Goal: Transaction & Acquisition: Purchase product/service

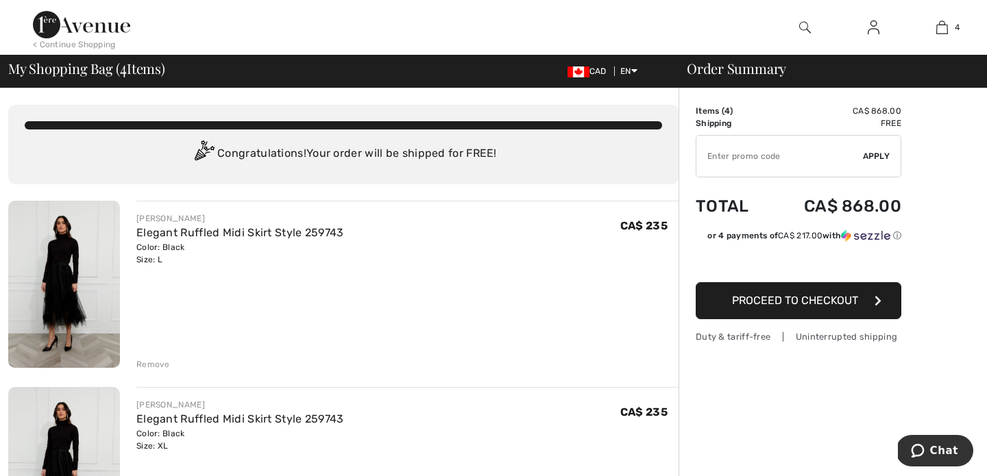
click at [772, 302] on span "Proceed to Checkout" at bounding box center [795, 300] width 126 height 13
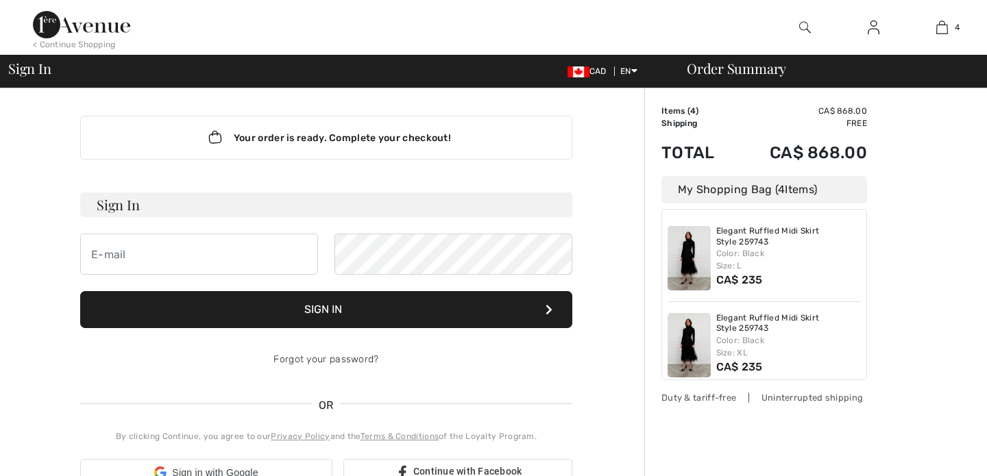
checkbox input "true"
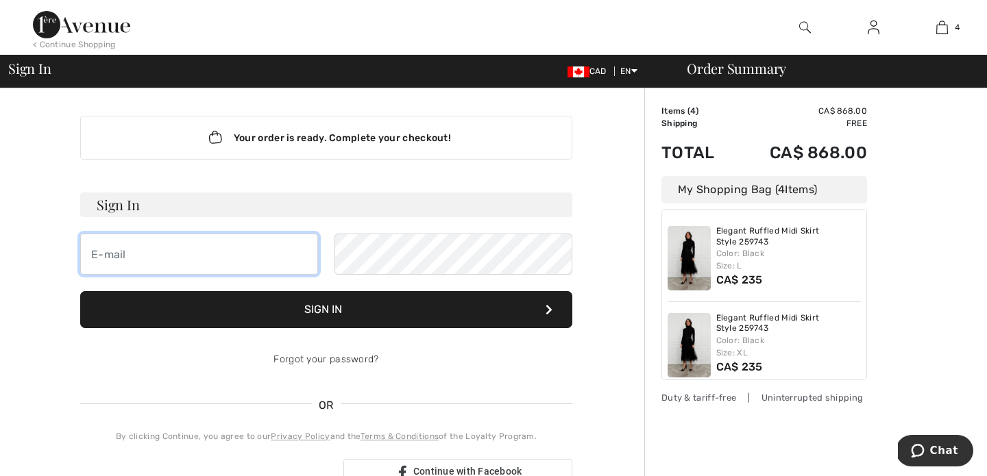
type input "christopherfsmith@rogers.com"
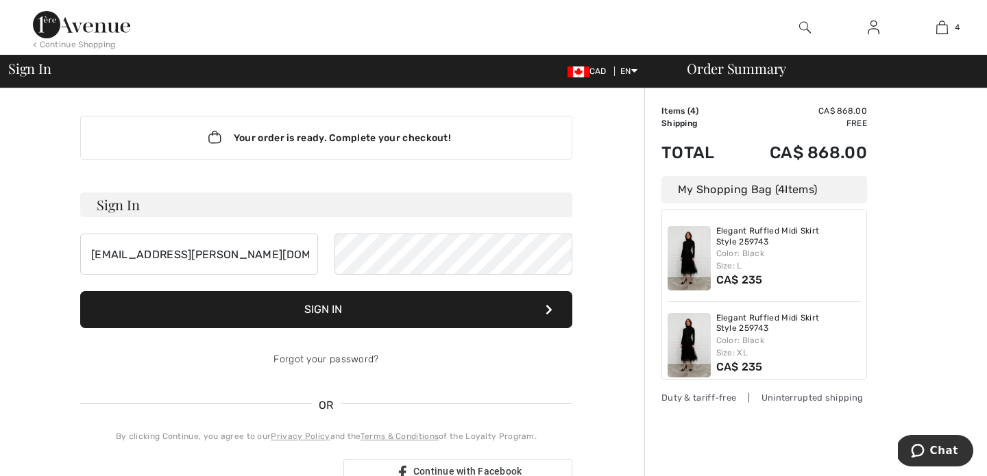
click at [333, 315] on button "Sign In" at bounding box center [326, 309] width 492 height 37
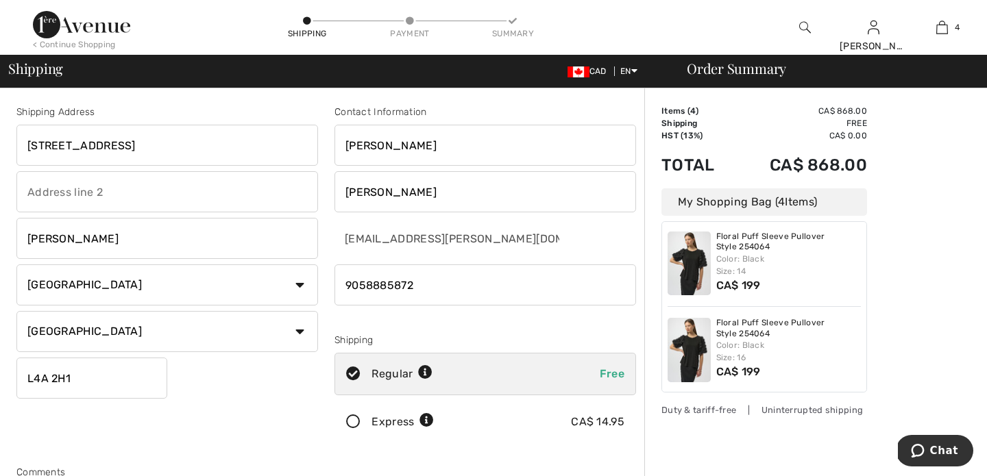
scroll to position [180, 0]
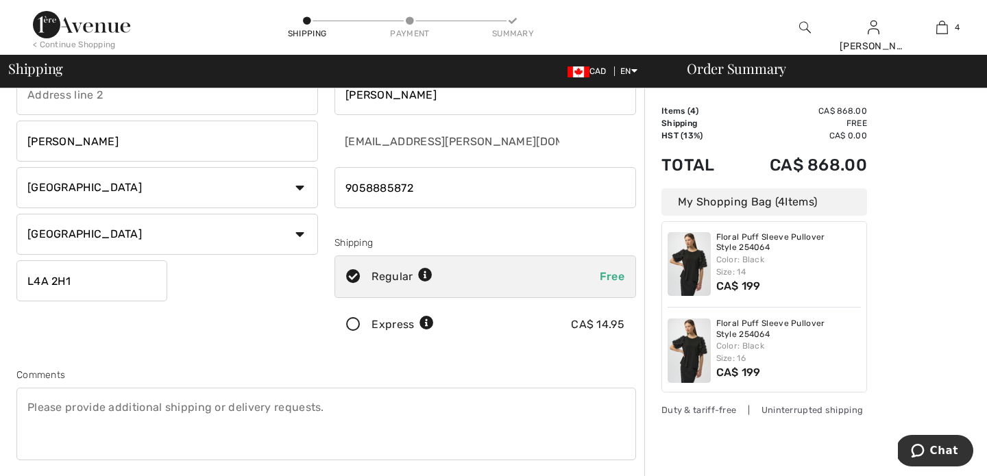
scroll to position [104, 0]
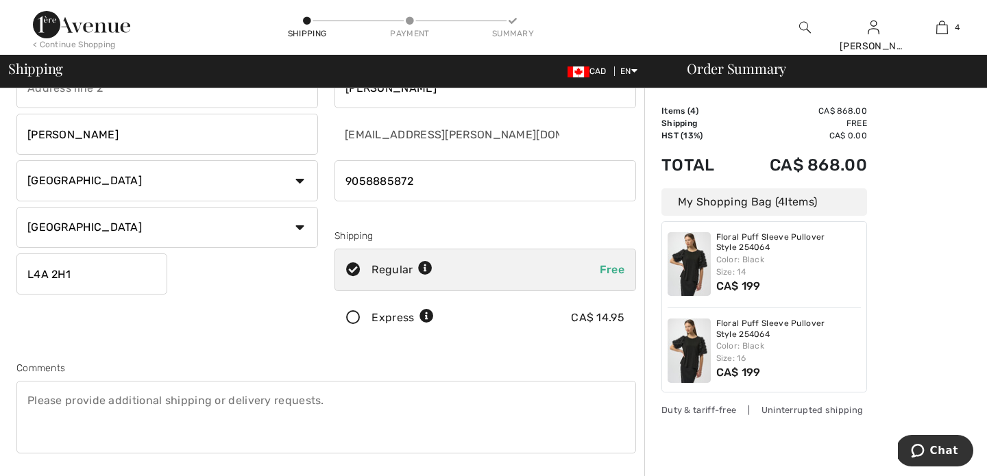
click at [41, 398] on textarea at bounding box center [326, 417] width 620 height 73
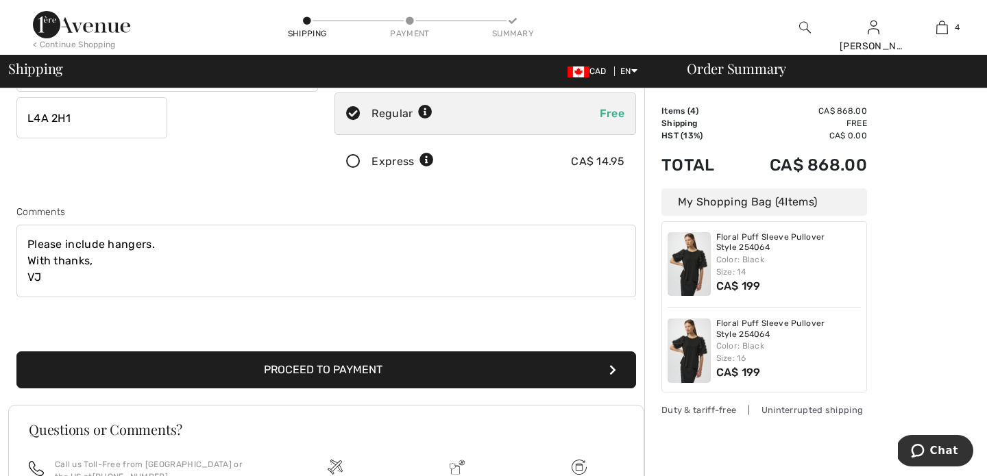
scroll to position [261, 0]
type textarea "Please include hangers. With thanks, VJ"
click at [306, 366] on button "Proceed to Payment" at bounding box center [326, 369] width 620 height 37
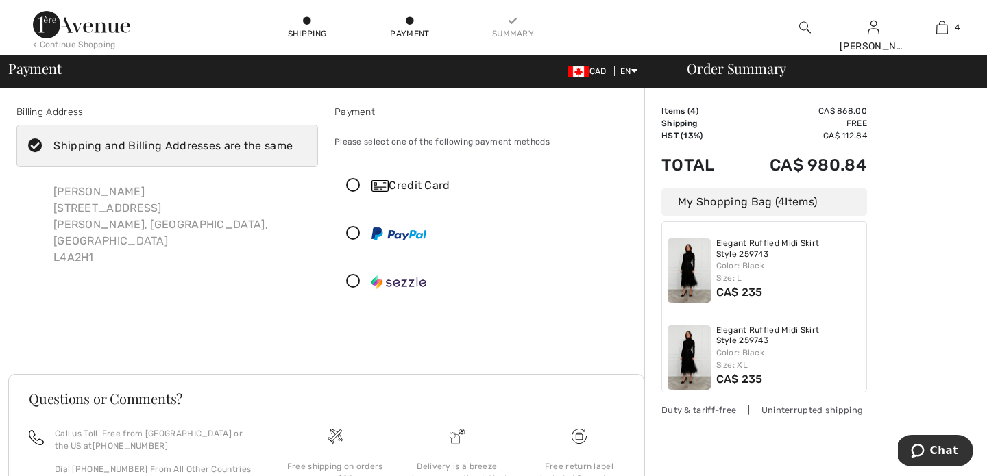
click at [355, 184] on icon at bounding box center [353, 186] width 36 height 14
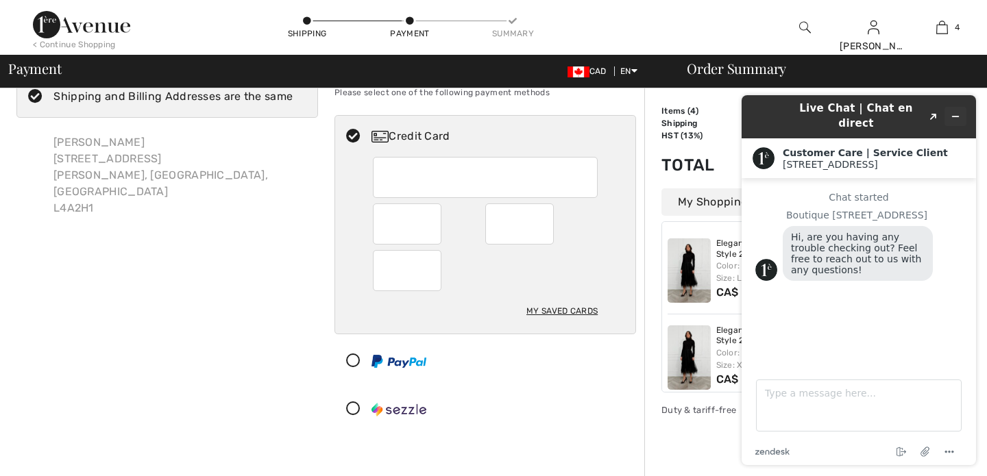
click at [957, 112] on icon "Minimize widget" at bounding box center [956, 117] width 10 height 10
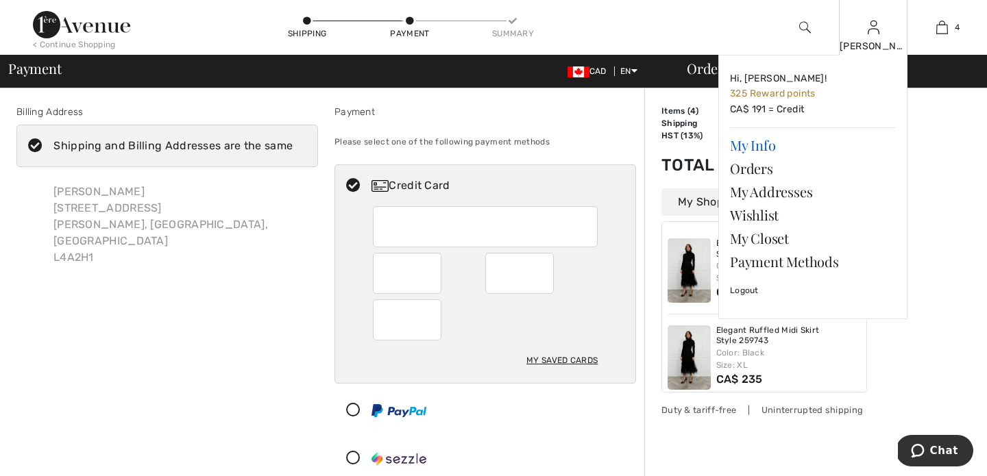
click at [750, 147] on link "My Info" at bounding box center [813, 145] width 166 height 23
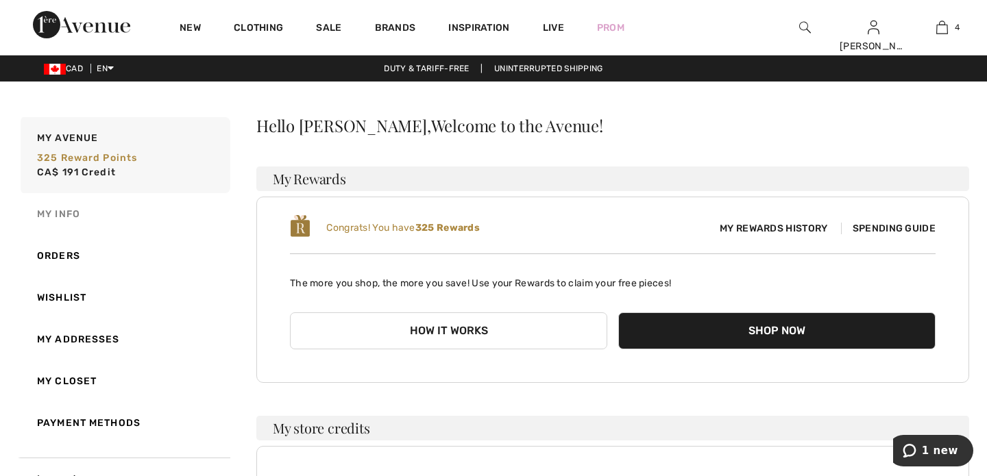
click at [69, 210] on link "My Info" at bounding box center [124, 214] width 213 height 42
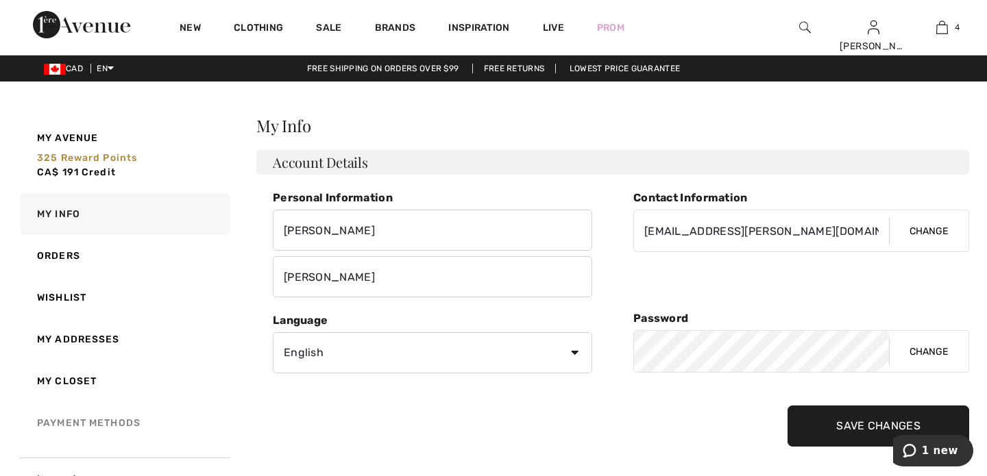
click at [80, 421] on link "Payment Methods" at bounding box center [124, 423] width 213 height 42
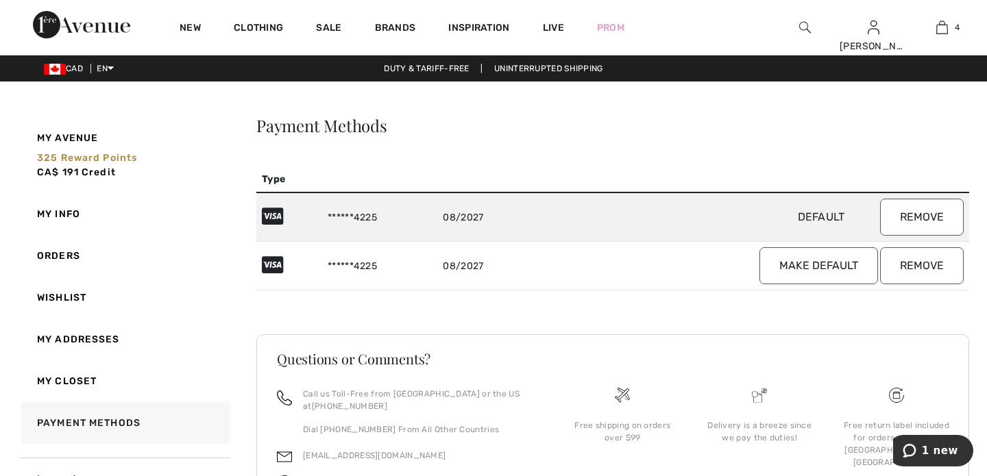
click at [927, 215] on button "Remove" at bounding box center [922, 217] width 84 height 37
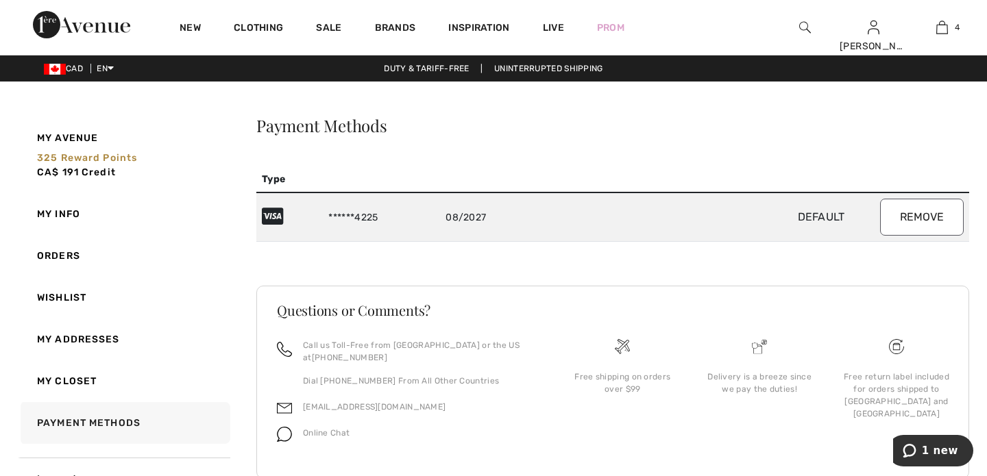
click at [808, 217] on span "Default" at bounding box center [821, 216] width 113 height 13
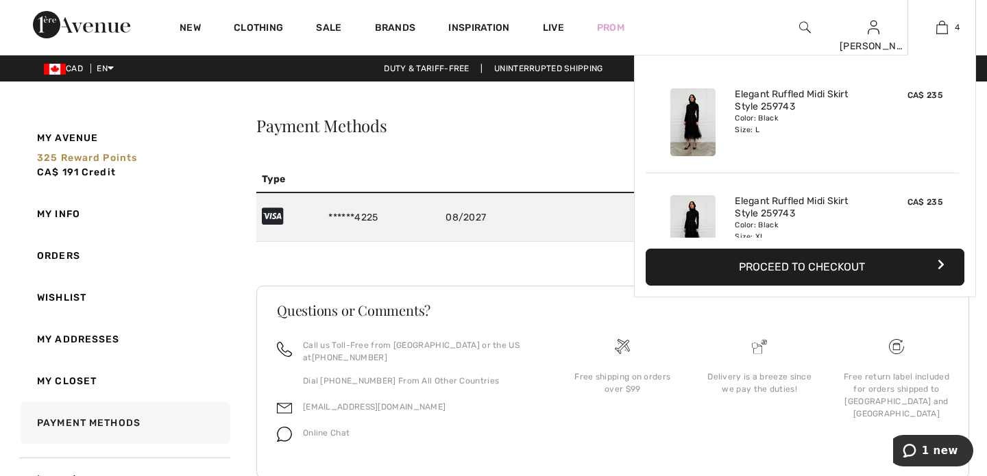
click at [769, 268] on button "Proceed to Checkout" at bounding box center [805, 267] width 319 height 37
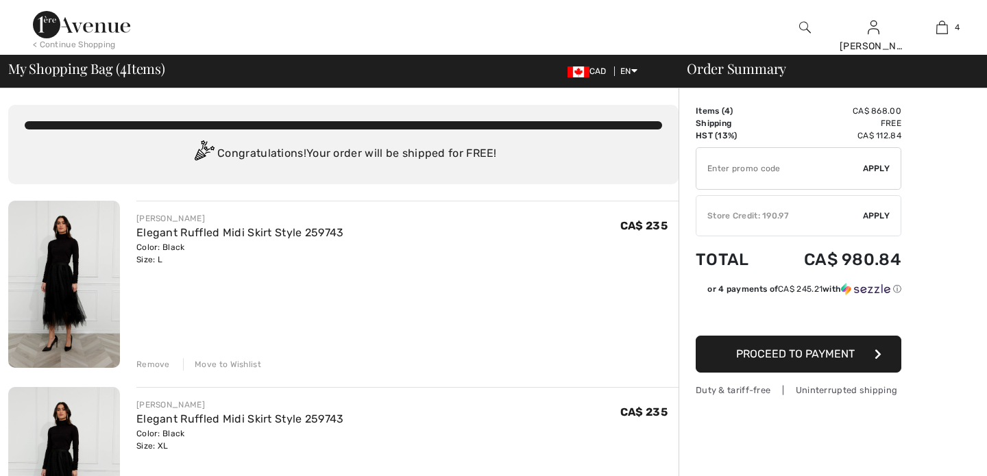
checkbox input "true"
click at [773, 357] on span "Proceed to Payment" at bounding box center [795, 354] width 119 height 13
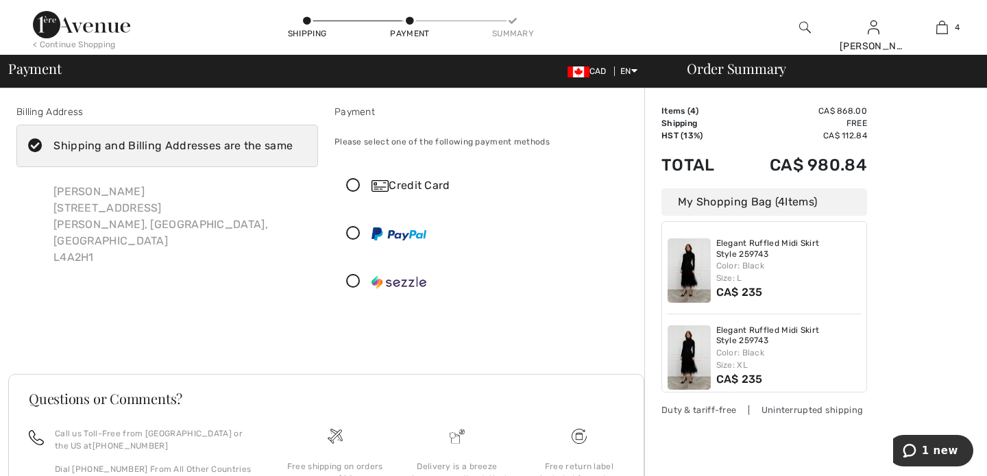
click at [354, 182] on icon at bounding box center [353, 186] width 36 height 14
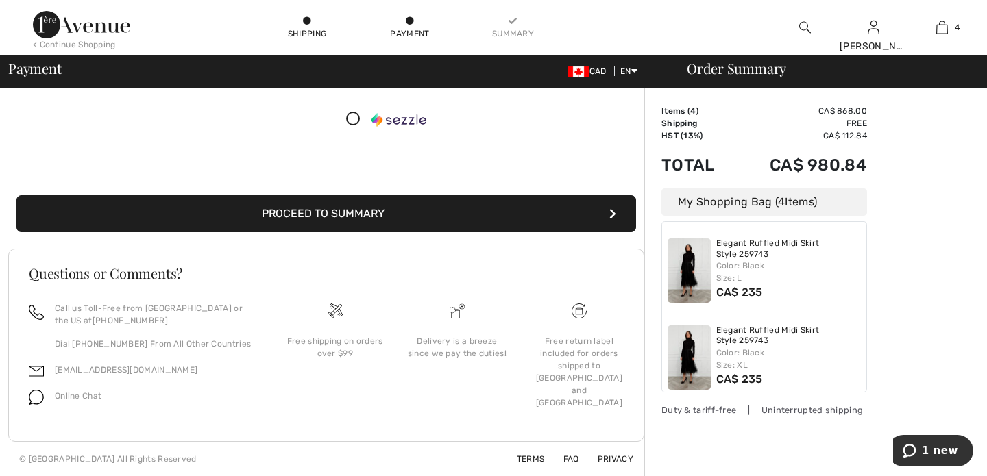
scroll to position [316, 0]
click at [321, 212] on button "Proceed to Summary" at bounding box center [326, 213] width 620 height 37
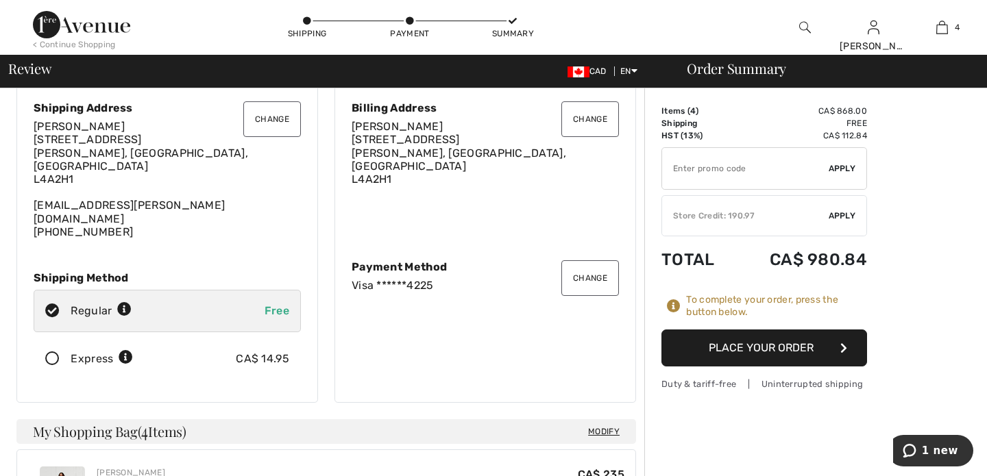
scroll to position [25, 0]
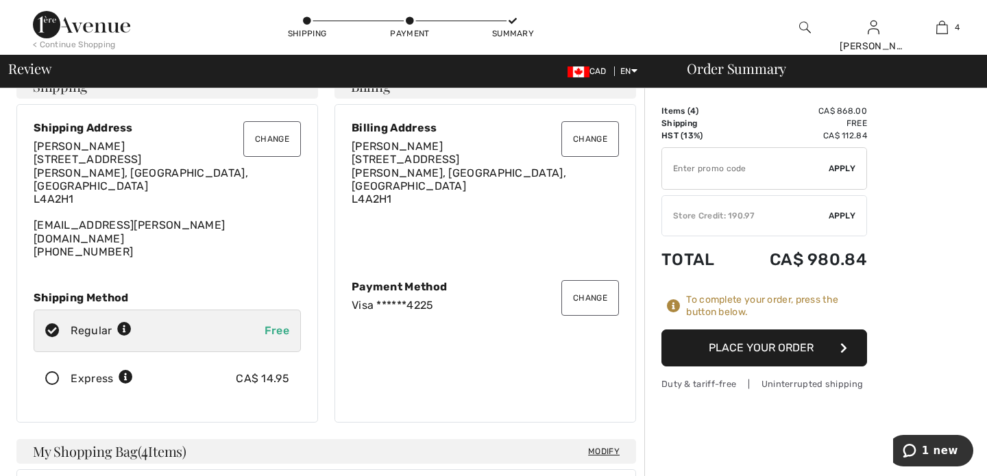
click at [777, 351] on button "Place Your Order" at bounding box center [765, 348] width 206 height 37
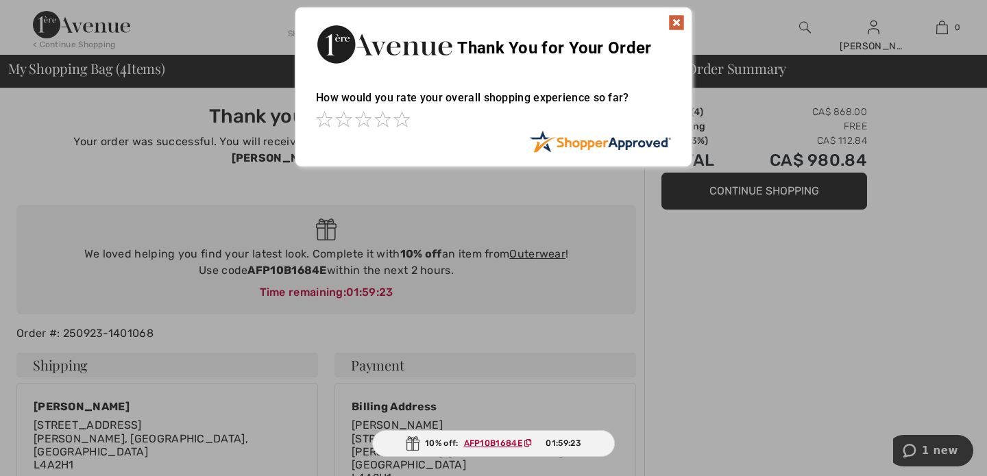
click at [675, 19] on img at bounding box center [676, 22] width 16 height 16
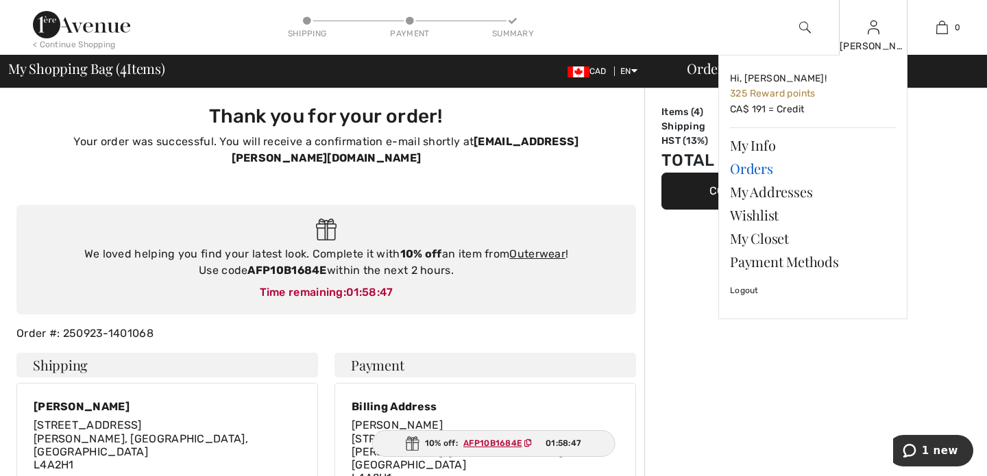
click at [741, 167] on link "Orders" at bounding box center [813, 168] width 166 height 23
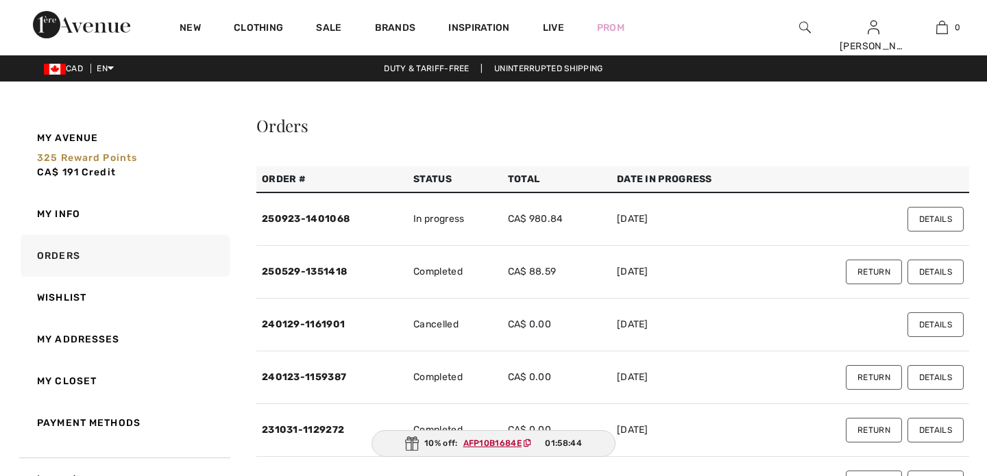
checkbox input "true"
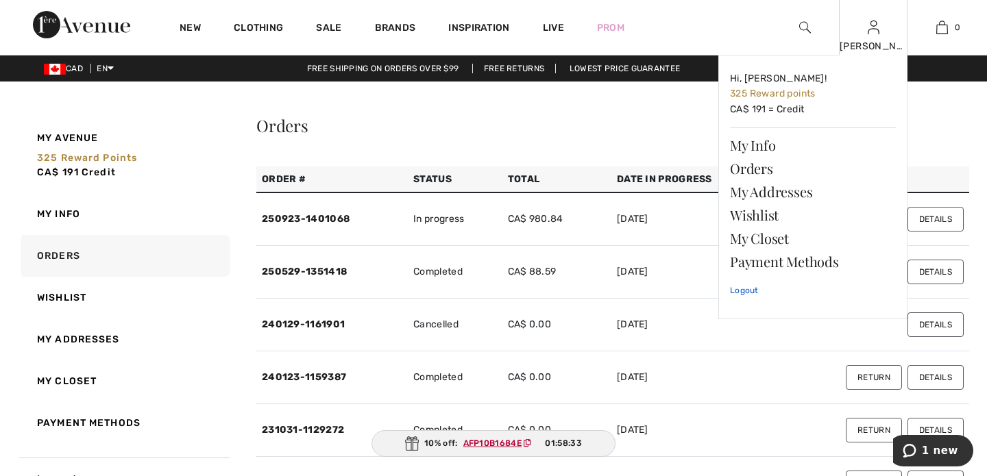
click at [742, 289] on link "Logout" at bounding box center [813, 291] width 166 height 34
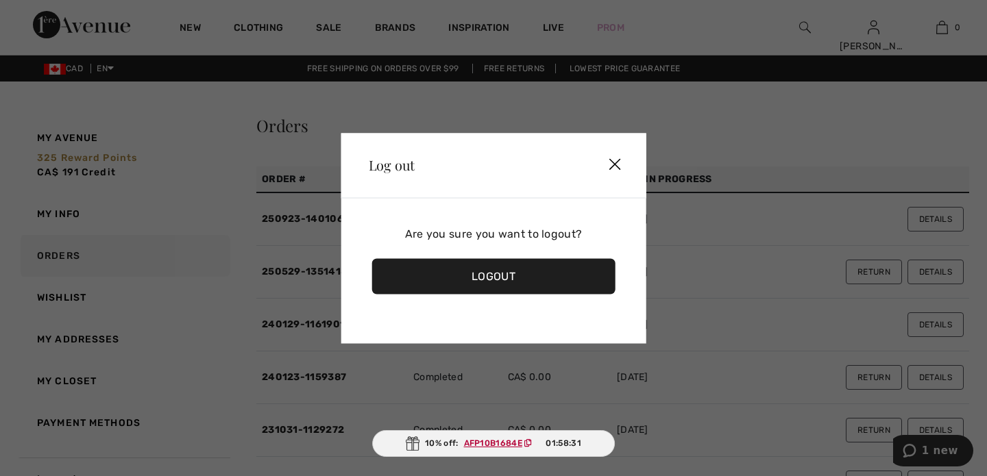
click at [487, 276] on div "Logout" at bounding box center [493, 276] width 243 height 36
